Goal: Obtain resource: Obtain resource

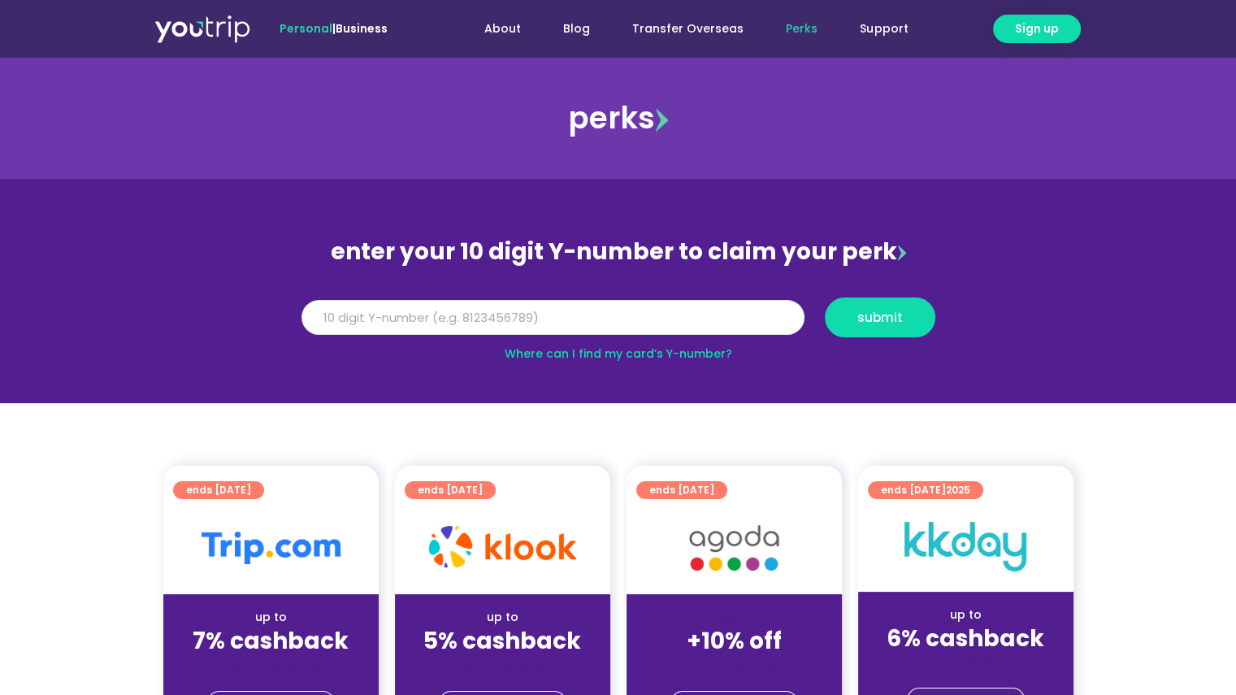
click at [580, 325] on input "Y Number" at bounding box center [552, 318] width 503 height 36
type input "8110424811"
click at [907, 309] on button "submit" at bounding box center [880, 317] width 111 height 40
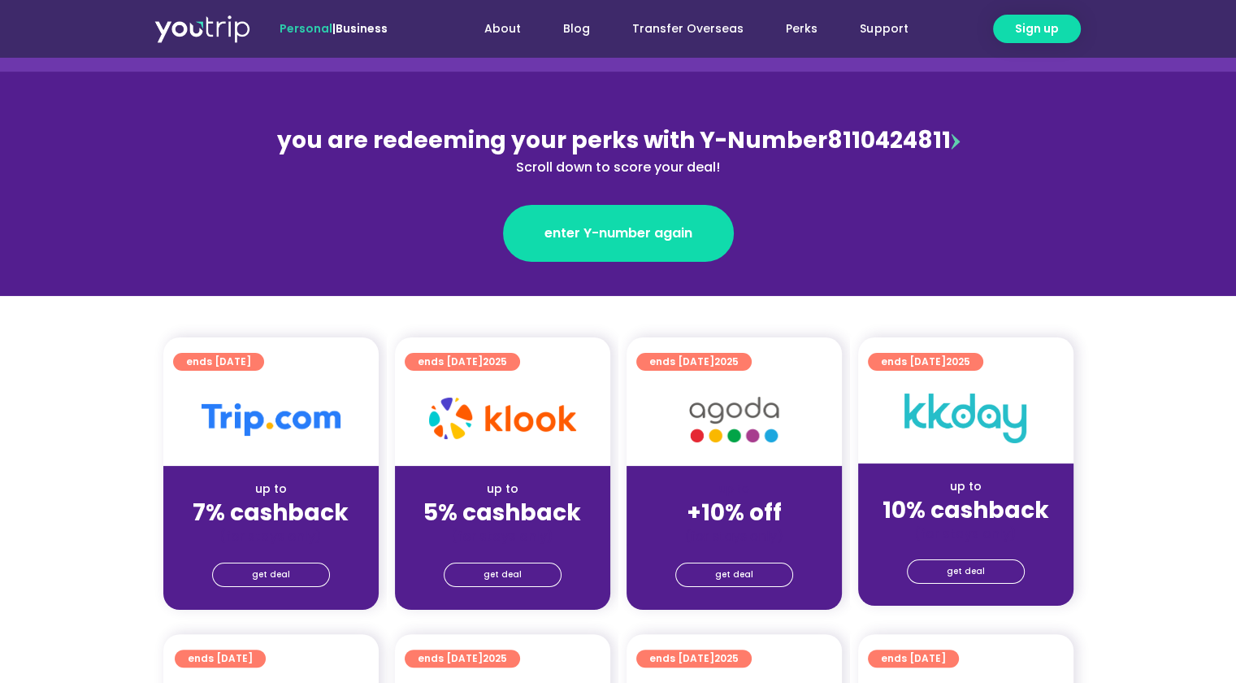
scroll to position [163, 0]
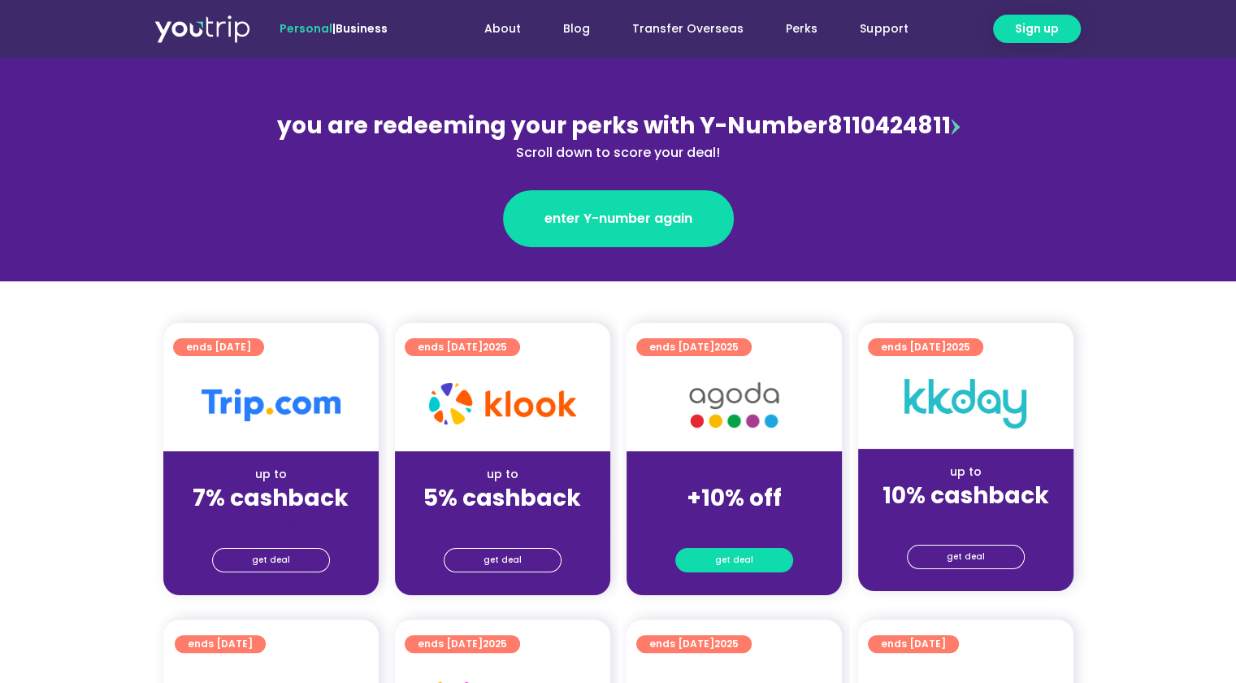
click at [730, 559] on span "get deal" at bounding box center [734, 559] width 38 height 23
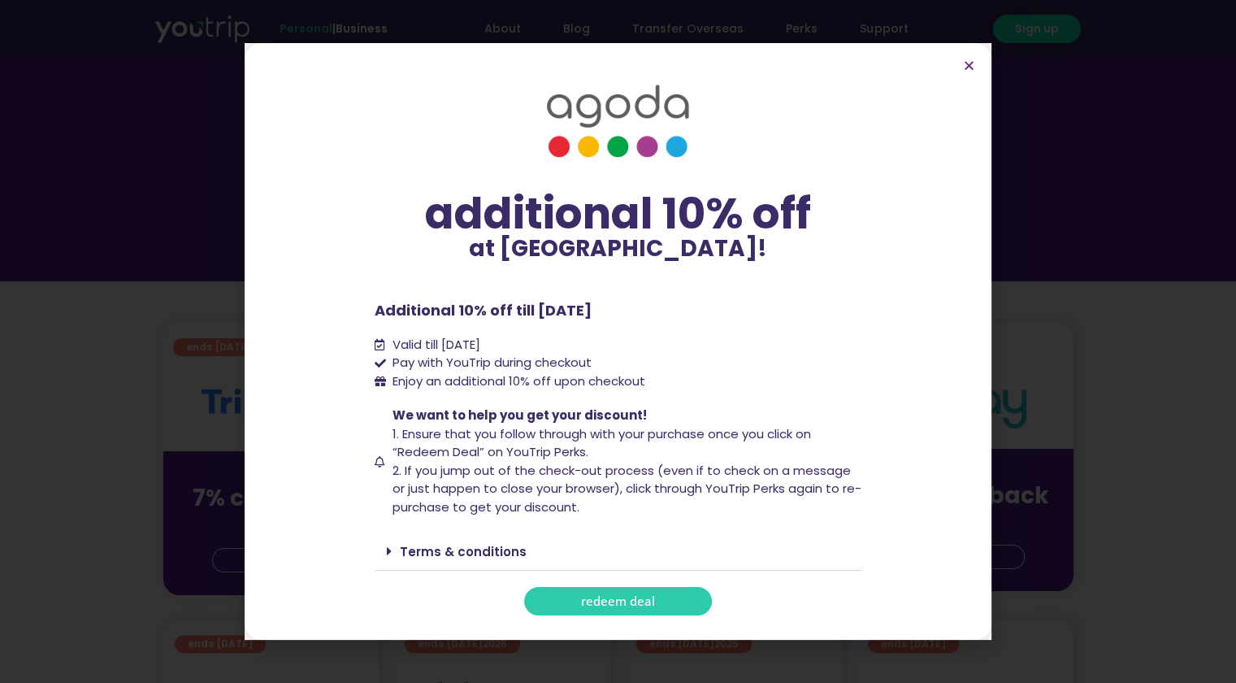
click at [685, 603] on link "redeem deal" at bounding box center [618, 601] width 188 height 28
